Goal: Information Seeking & Learning: Learn about a topic

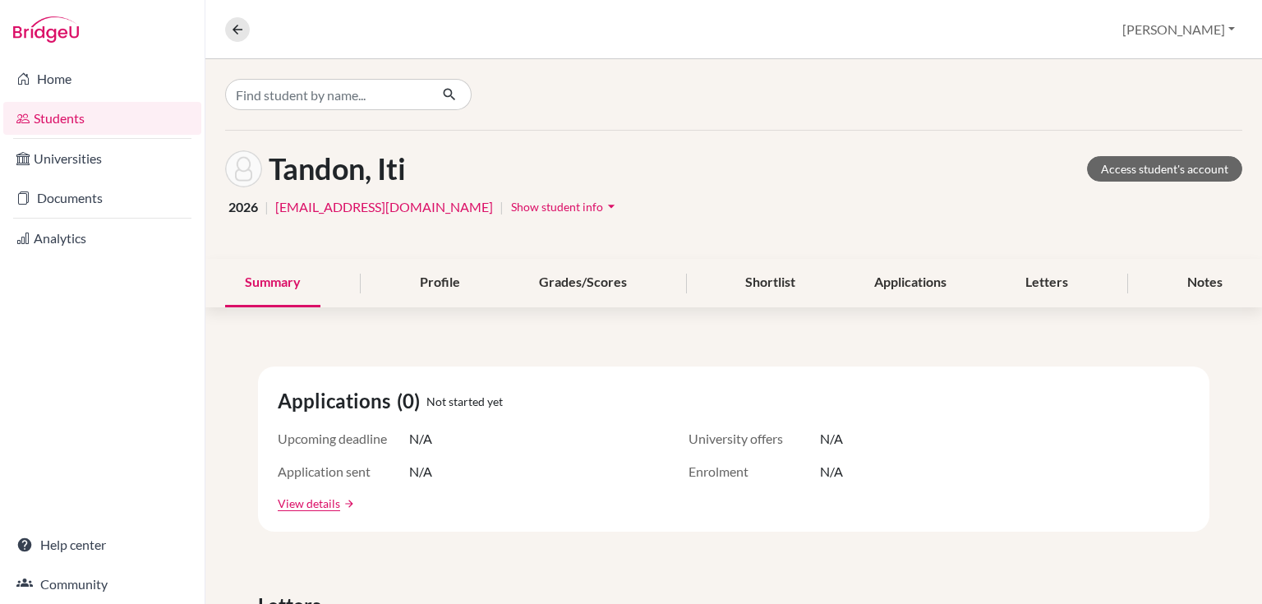
click at [63, 120] on link "Students" at bounding box center [102, 118] width 198 height 33
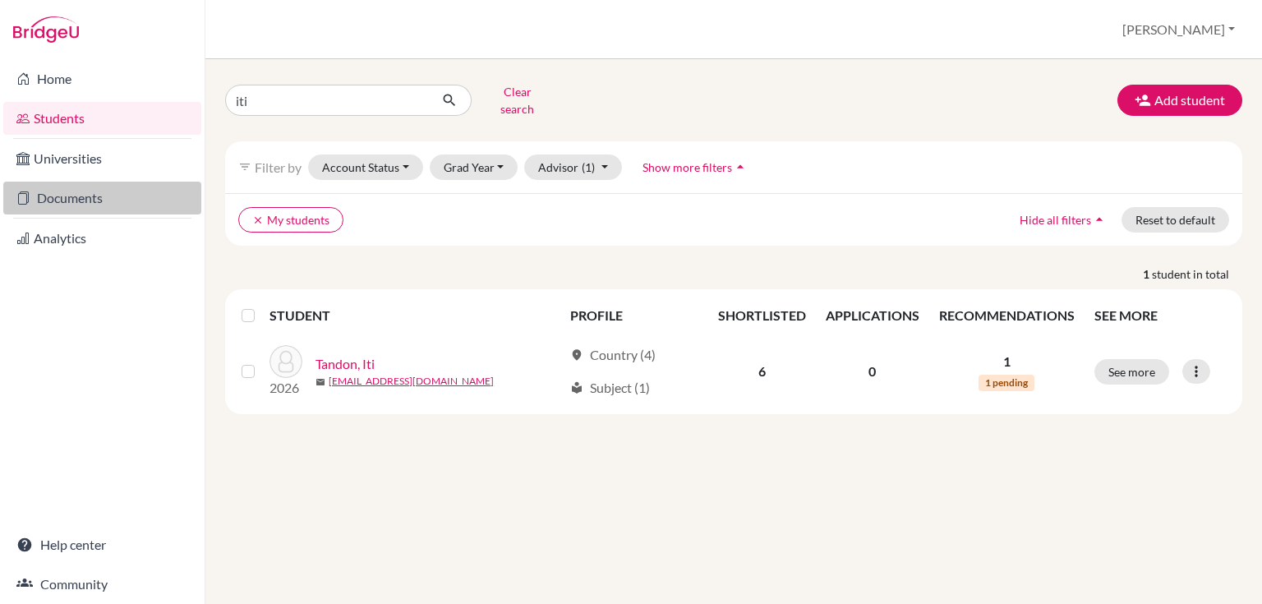
click at [59, 191] on link "Documents" at bounding box center [102, 198] width 198 height 33
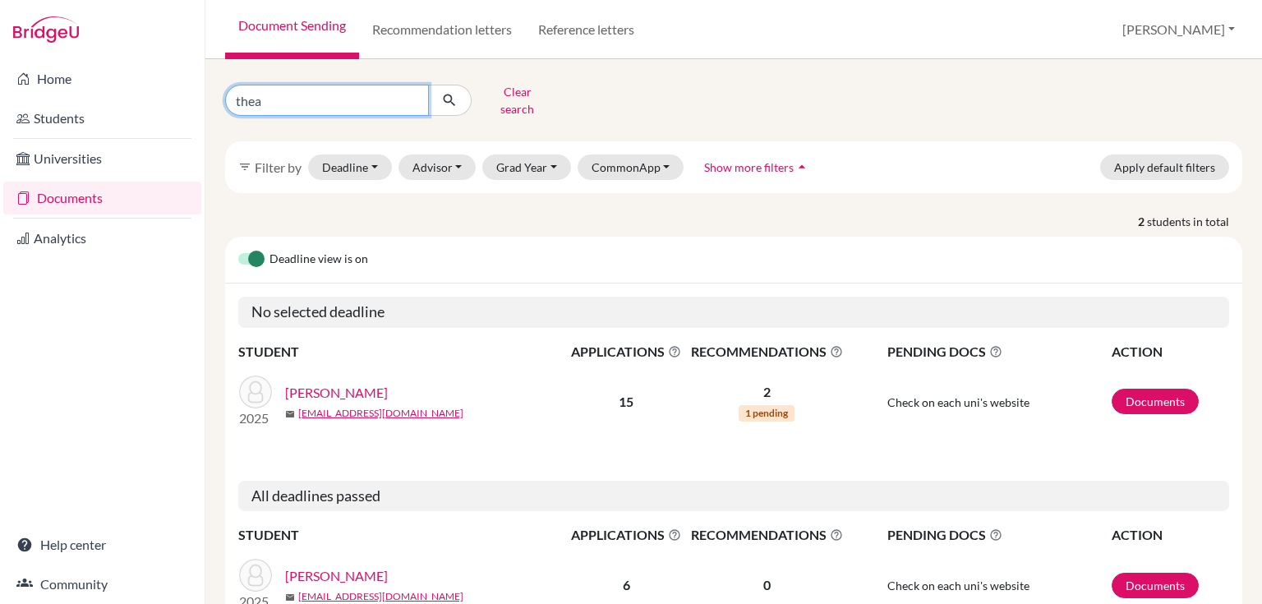
drag, startPoint x: 286, startPoint y: 85, endPoint x: 190, endPoint y: 98, distance: 96.9
click at [190, 98] on div "Home Students Universities Documents Analytics Help center Community Document S…" at bounding box center [631, 302] width 1262 height 604
type input "isabela"
click button "submit" at bounding box center [450, 100] width 44 height 31
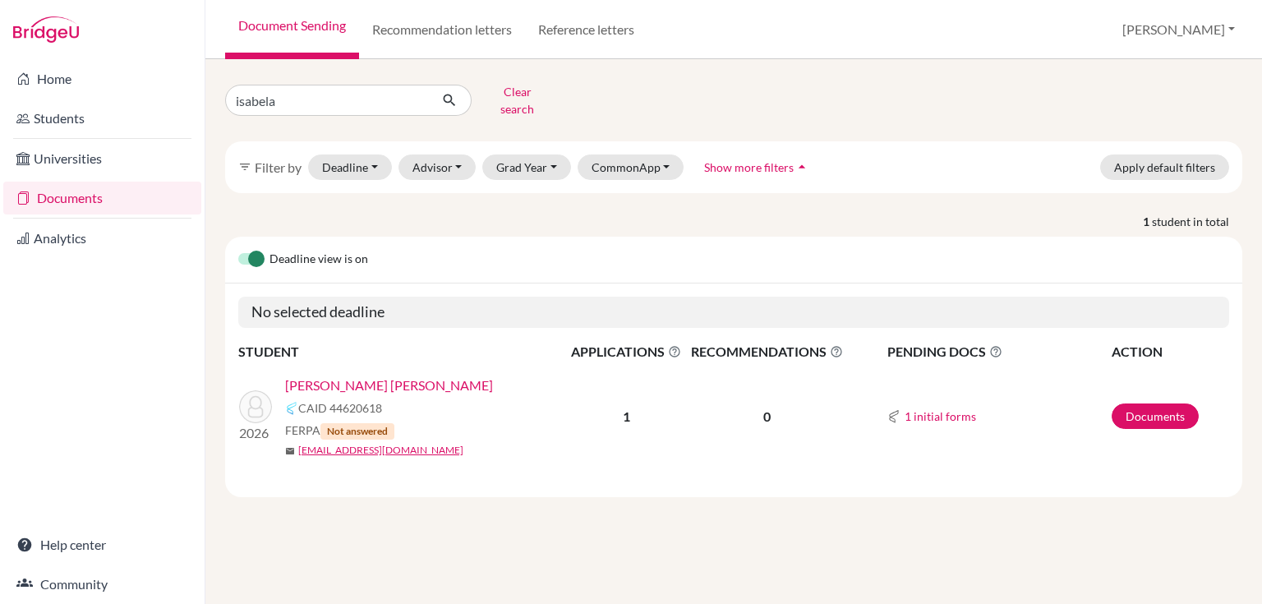
drag, startPoint x: 324, startPoint y: 373, endPoint x: 367, endPoint y: 342, distance: 52.4
click at [324, 375] on link "[PERSON_NAME] [PERSON_NAME]" at bounding box center [389, 385] width 208 height 20
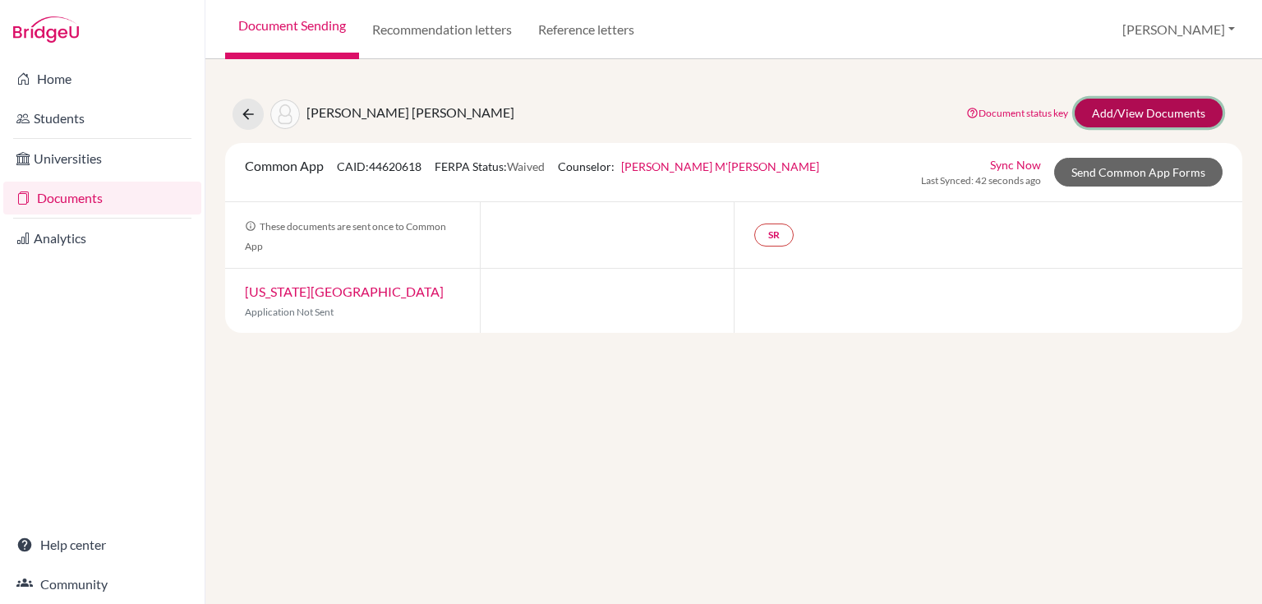
click at [1138, 106] on link "Add/View Documents" at bounding box center [1148, 113] width 148 height 29
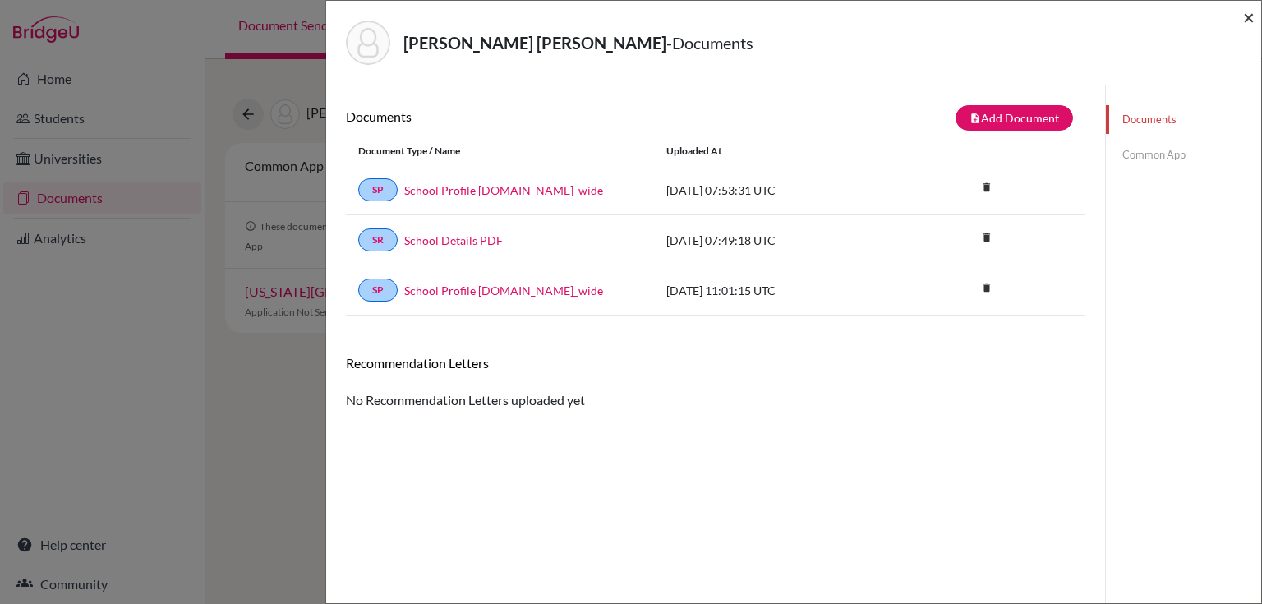
click at [1248, 13] on span "×" at bounding box center [1248, 17] width 11 height 24
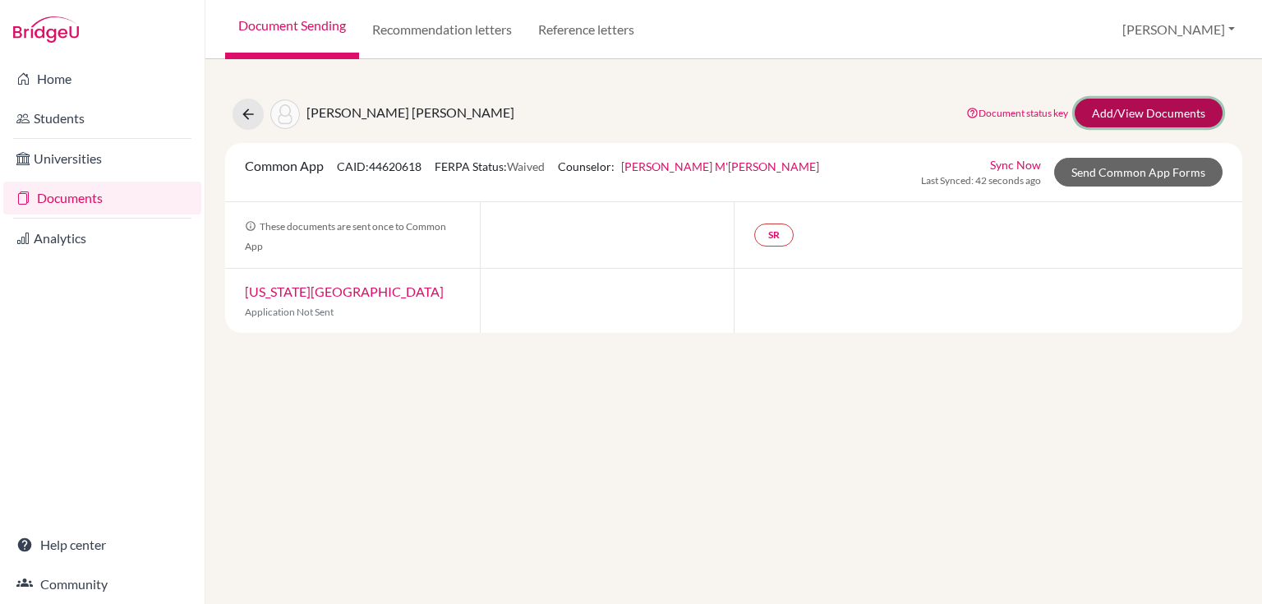
click at [1134, 108] on link "Add/View Documents" at bounding box center [1148, 113] width 148 height 29
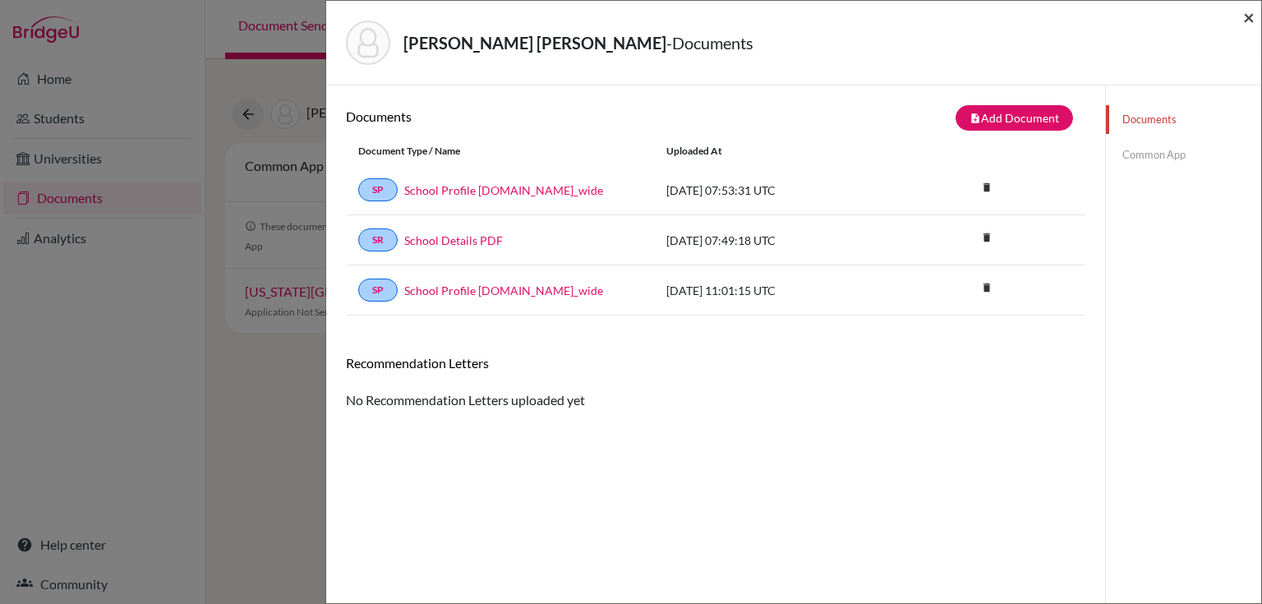
click at [1246, 16] on span "×" at bounding box center [1248, 17] width 11 height 24
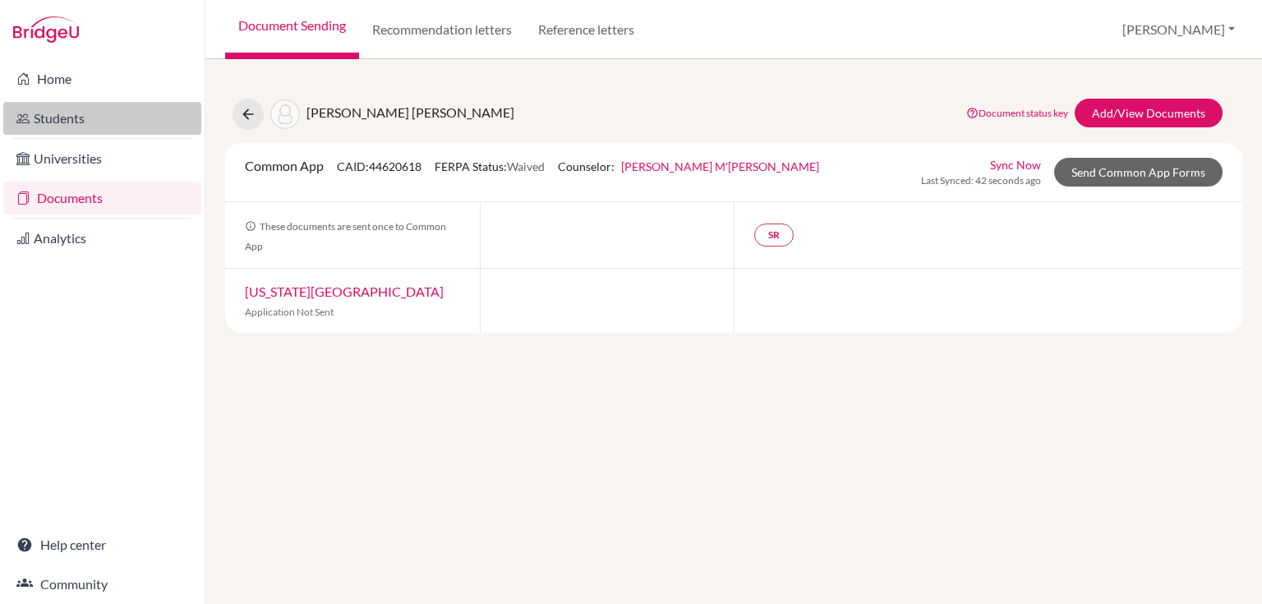
click at [91, 105] on link "Students" at bounding box center [102, 118] width 198 height 33
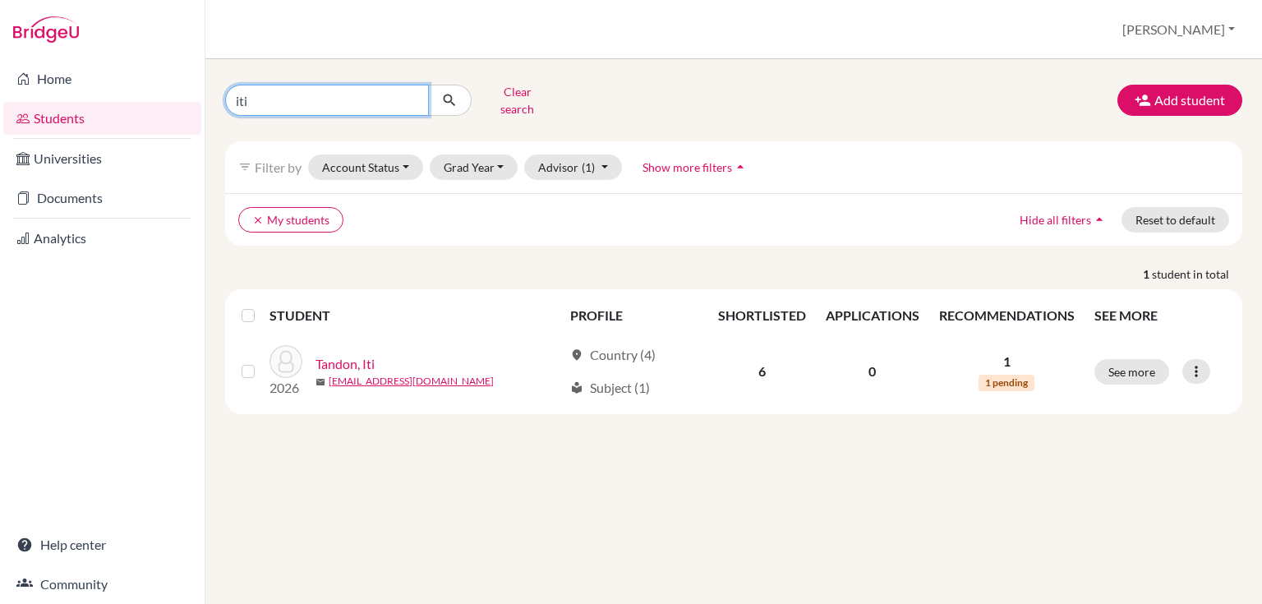
drag, startPoint x: 259, startPoint y: 89, endPoint x: 228, endPoint y: 84, distance: 30.8
click at [230, 85] on input "iti" at bounding box center [327, 100] width 204 height 31
type input "isa"
click button "submit" at bounding box center [450, 100] width 44 height 31
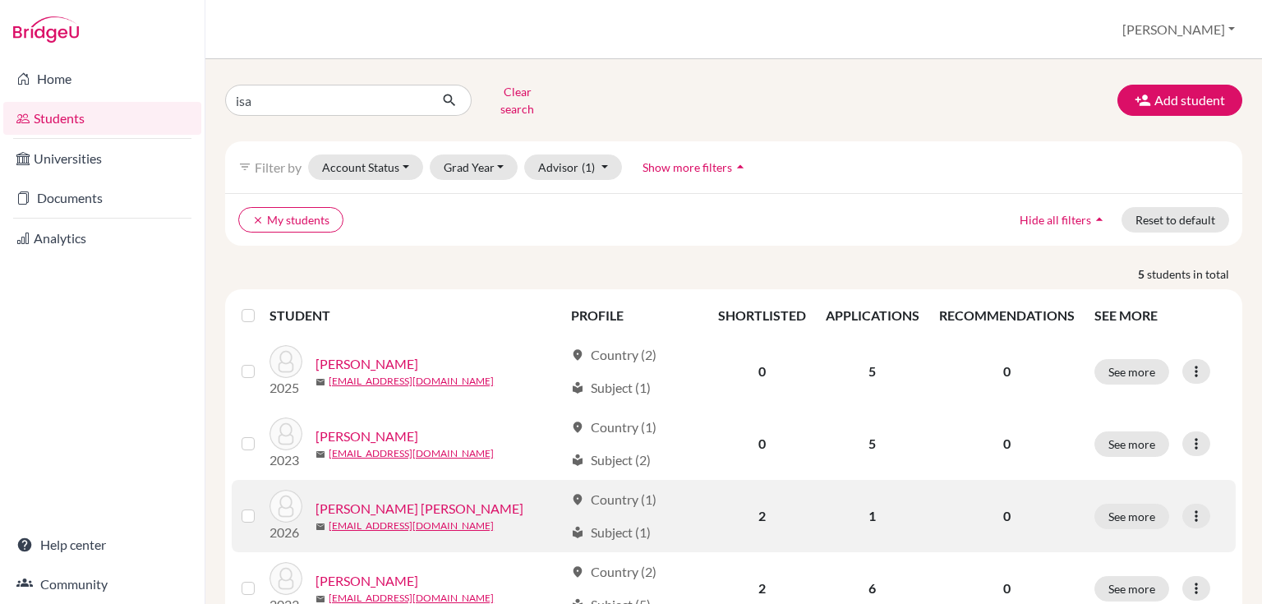
click at [355, 499] on link "[PERSON_NAME] [PERSON_NAME]" at bounding box center [419, 509] width 208 height 20
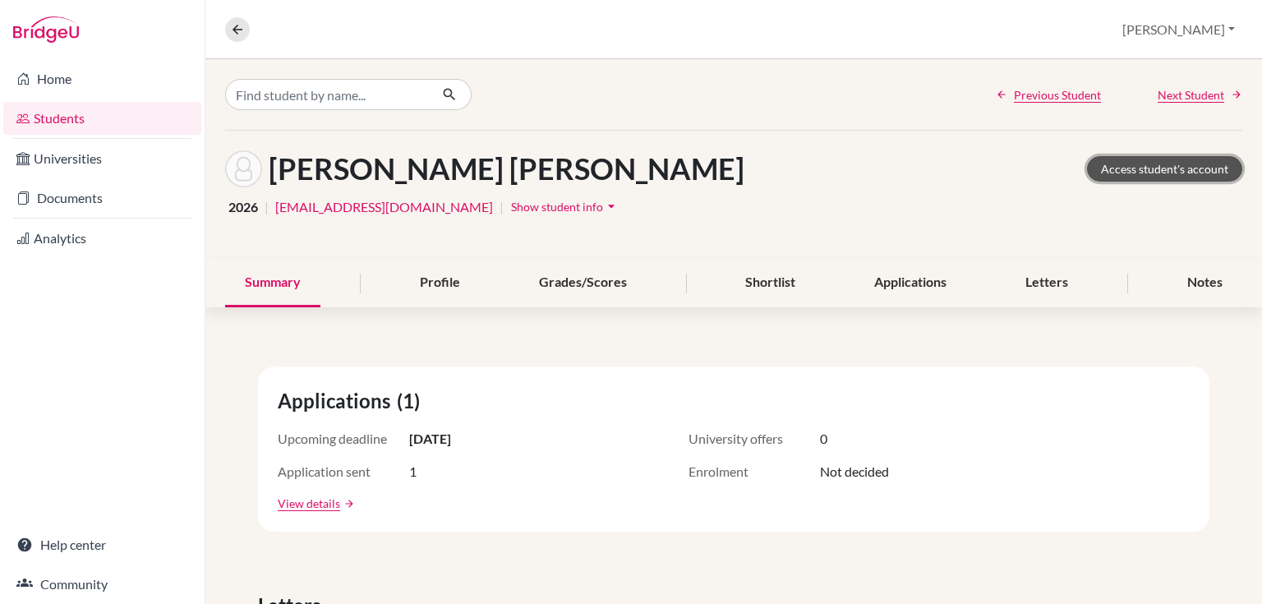
click at [1133, 162] on link "Access student's account" at bounding box center [1164, 168] width 155 height 25
click at [1026, 273] on div "Letters" at bounding box center [1046, 283] width 82 height 48
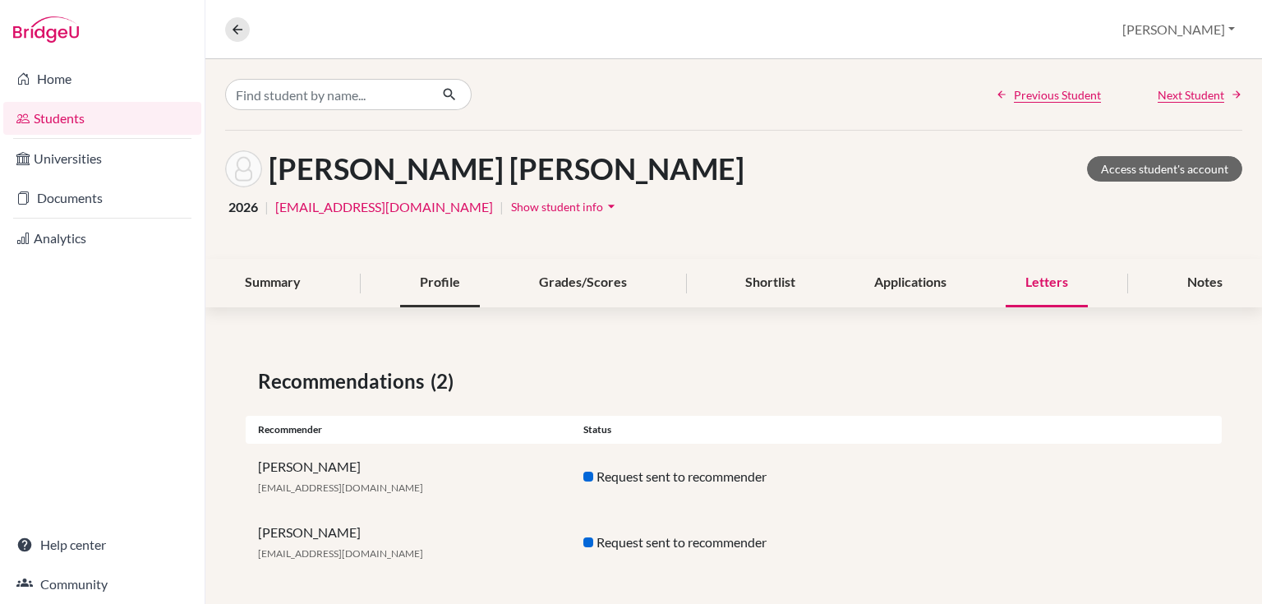
scroll to position [10, 0]
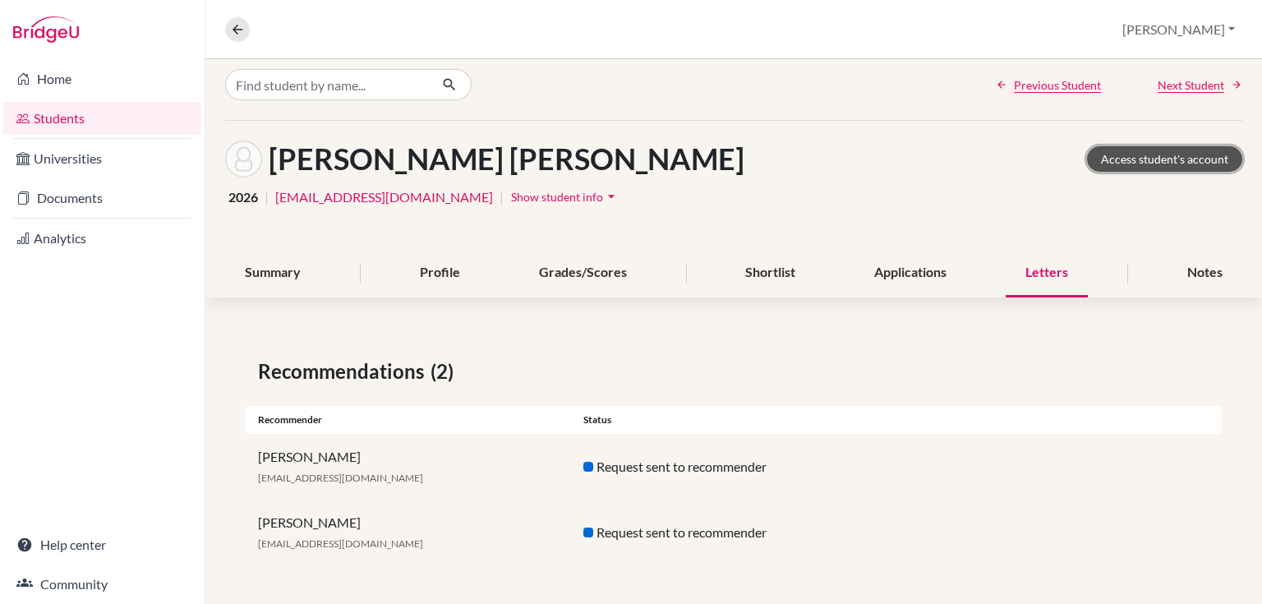
click at [1140, 156] on link "Access student's account" at bounding box center [1164, 158] width 155 height 25
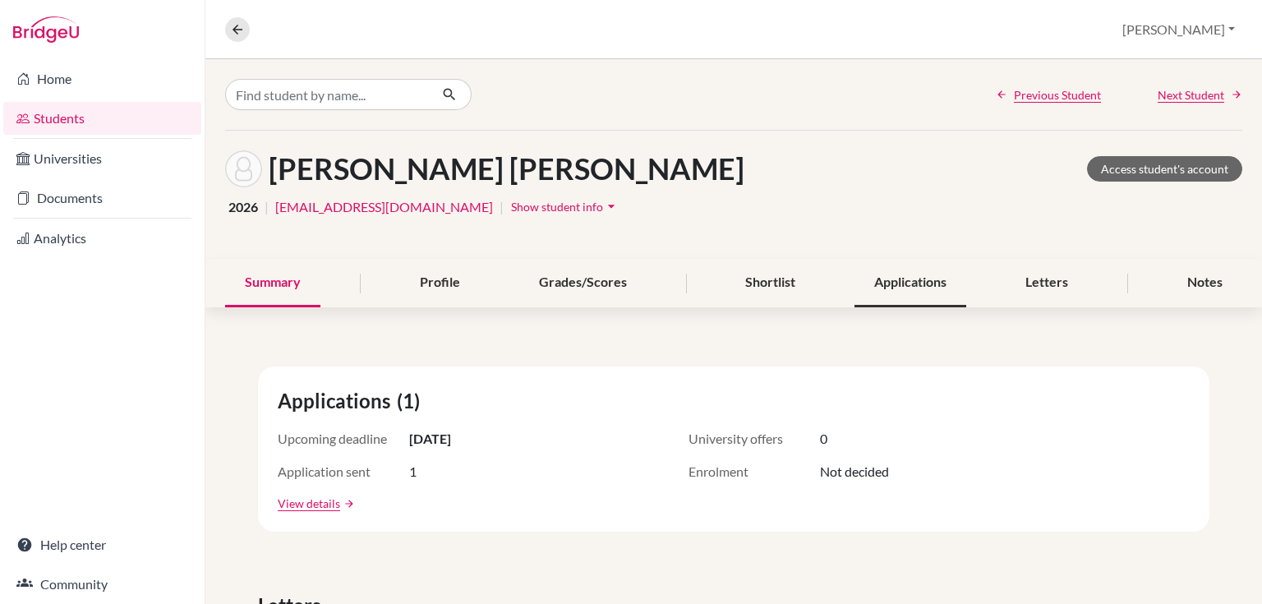
click at [936, 286] on div "Applications" at bounding box center [910, 283] width 112 height 48
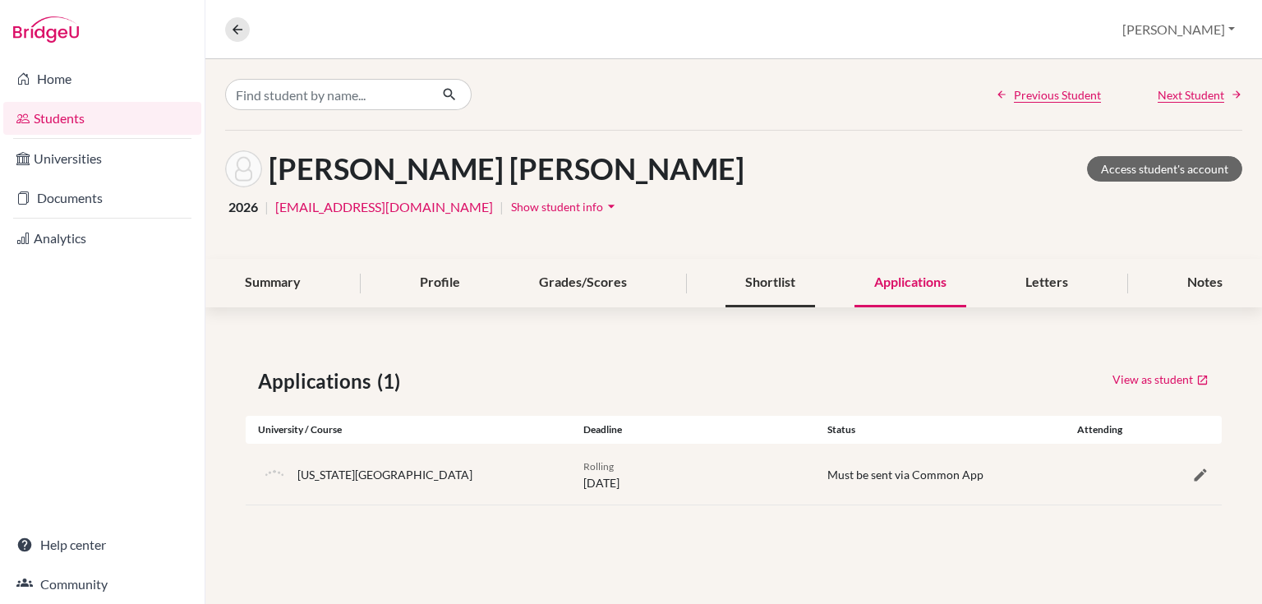
click at [783, 285] on div "Shortlist" at bounding box center [770, 283] width 90 height 48
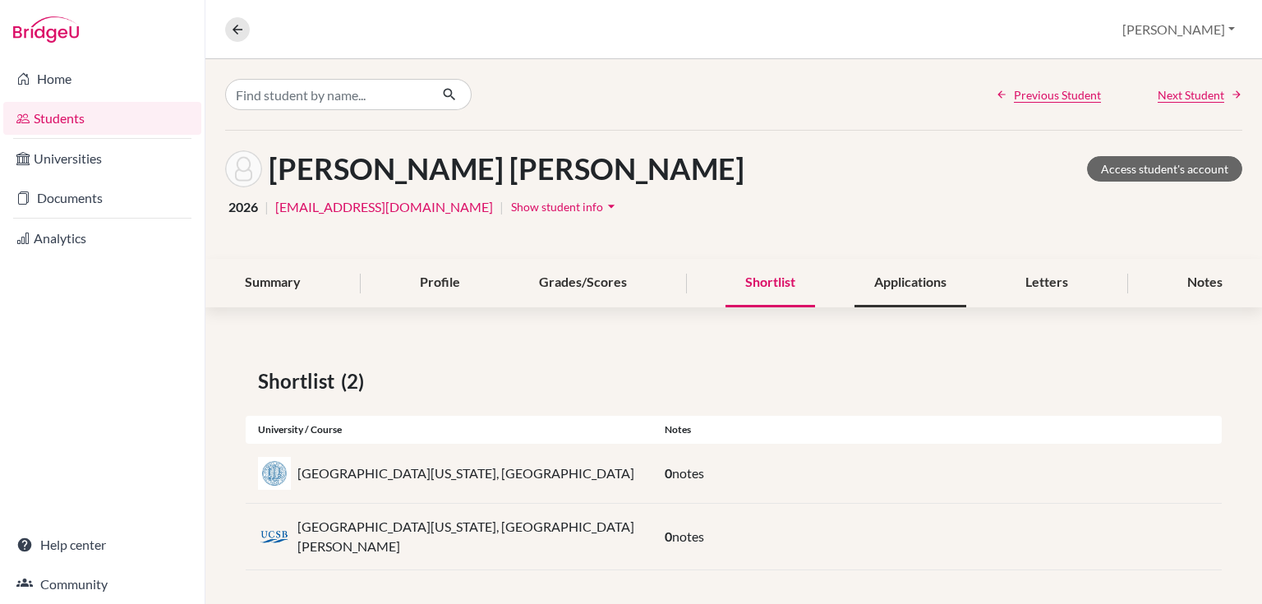
click at [894, 283] on div "Applications" at bounding box center [910, 283] width 112 height 48
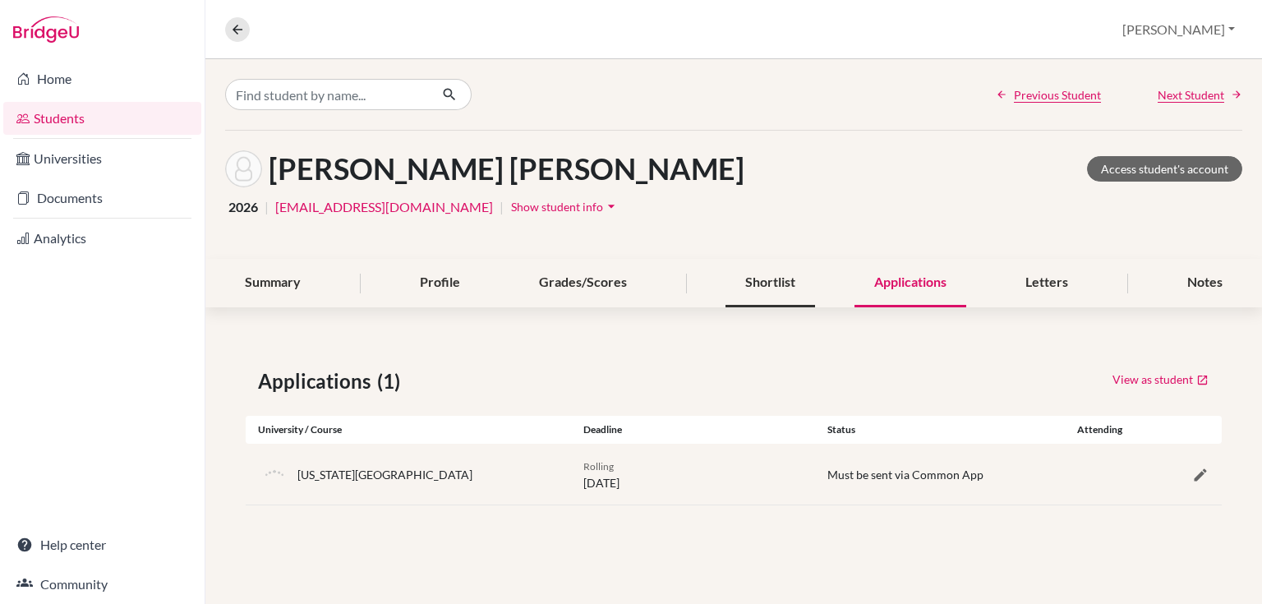
click at [751, 274] on div "Shortlist" at bounding box center [770, 283] width 90 height 48
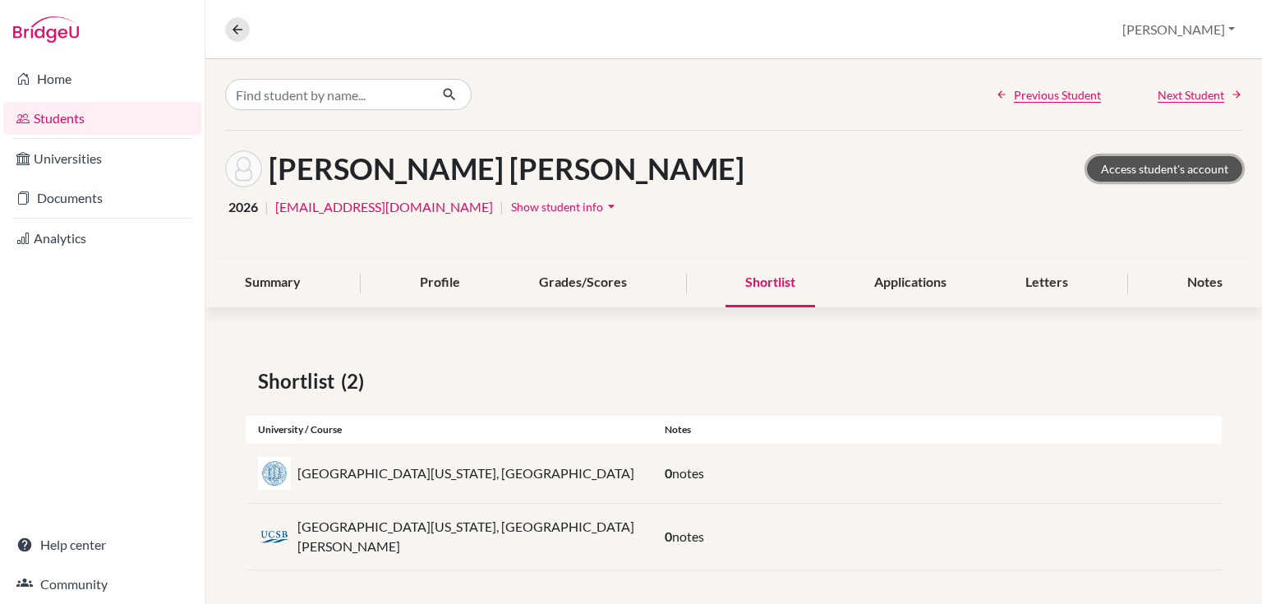
click at [1107, 173] on link "Access student's account" at bounding box center [1164, 168] width 155 height 25
